Goal: Navigation & Orientation: Find specific page/section

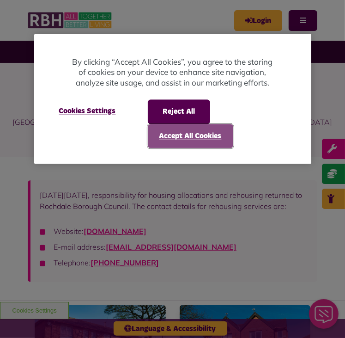
click at [209, 139] on button "Accept All Cookies" at bounding box center [191, 136] width 86 height 24
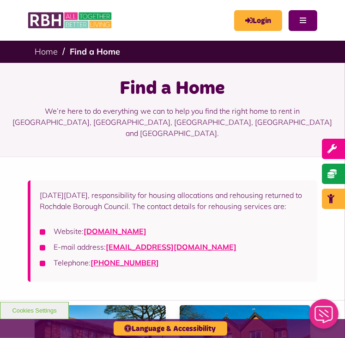
click at [304, 25] on button "Menu" at bounding box center [303, 20] width 29 height 21
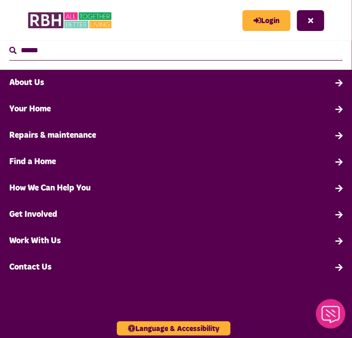
click at [43, 111] on link "Your Home" at bounding box center [176, 109] width 352 height 26
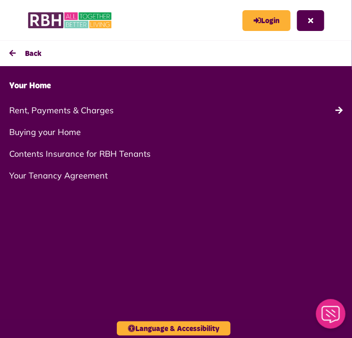
click at [12, 53] on button "Back" at bounding box center [176, 53] width 352 height 25
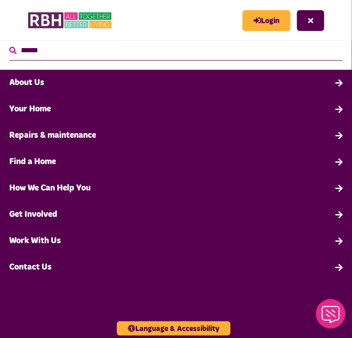
click at [12, 53] on icon "search" at bounding box center [12, 50] width 7 height 7
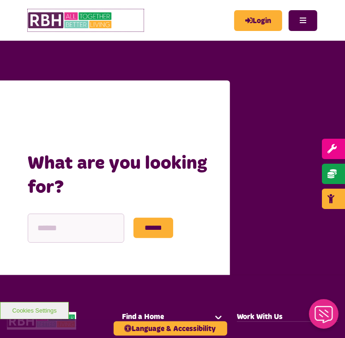
click at [31, 21] on img at bounding box center [71, 20] width 86 height 22
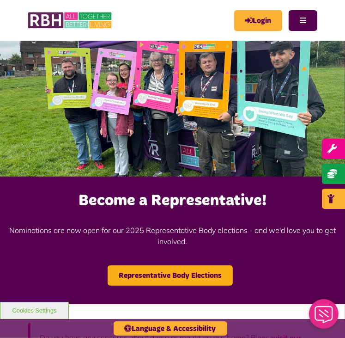
click at [51, 270] on div "Become a Representative! Nominations are now open for our 2025 Representative B…" at bounding box center [172, 241] width 345 height 128
click at [300, 22] on button "Menu" at bounding box center [303, 20] width 29 height 21
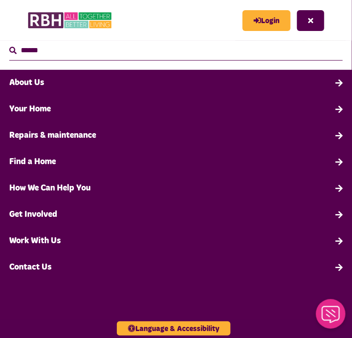
click at [44, 163] on link "Find a Home" at bounding box center [176, 162] width 352 height 26
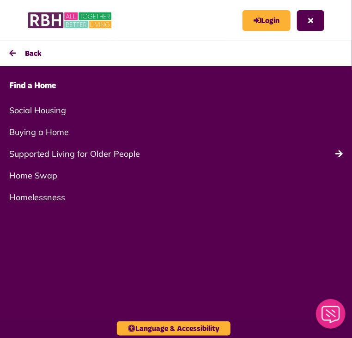
click at [61, 109] on link "Social Housing" at bounding box center [176, 110] width 352 height 22
